Goal: Information Seeking & Learning: Learn about a topic

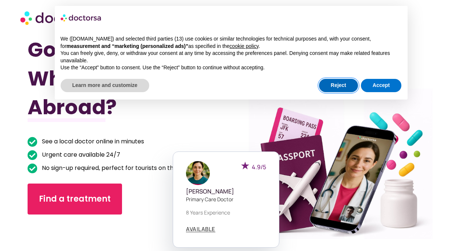
click at [344, 85] on button "Reject" at bounding box center [338, 85] width 39 height 13
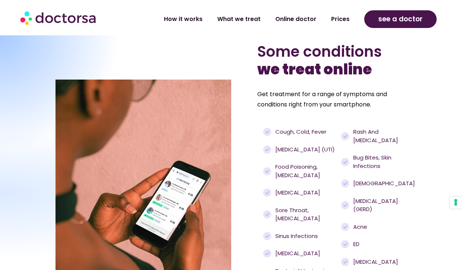
scroll to position [678, 0]
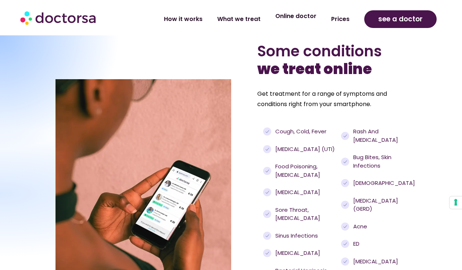
click at [302, 21] on link "Online doctor" at bounding box center [296, 16] width 56 height 17
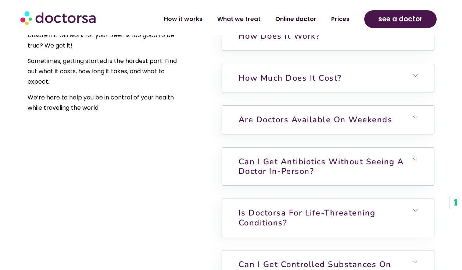
scroll to position [1815, 0]
